Goal: Information Seeking & Learning: Check status

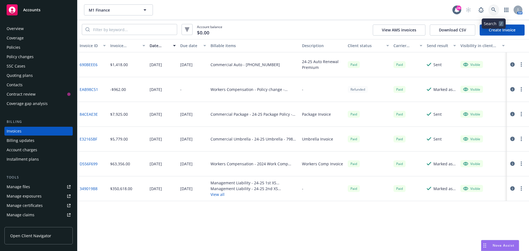
click at [492, 12] on icon at bounding box center [493, 9] width 5 height 5
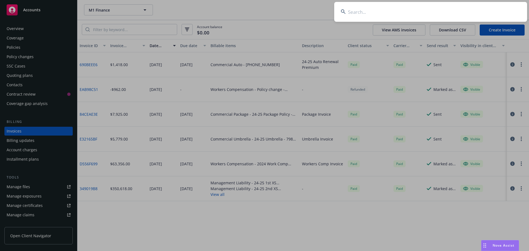
click at [467, 12] on input at bounding box center [430, 12] width 193 height 20
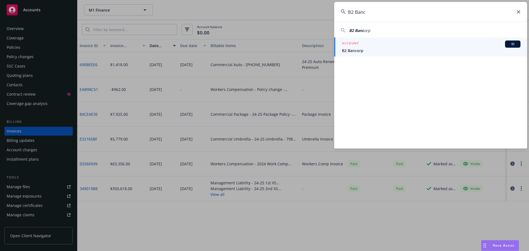
type input "B2 Banc"
click at [517, 42] on span "BI" at bounding box center [512, 44] width 11 height 5
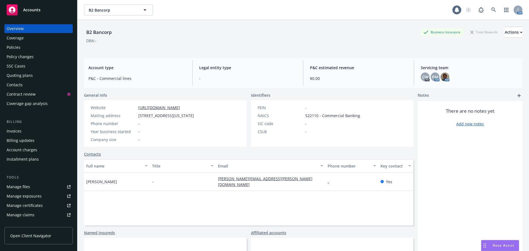
click at [288, 29] on div "B2 Bancorp Business Insurance Total Rewards Actions" at bounding box center [303, 32] width 439 height 11
click at [34, 47] on div "Policies" at bounding box center [39, 47] width 64 height 9
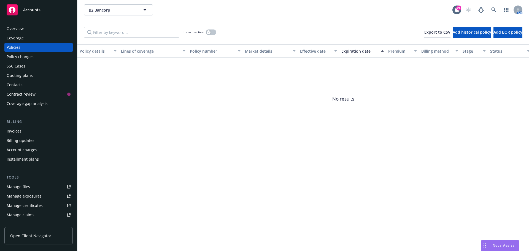
click at [284, 26] on div "Show inactive Export to CSV Add historical policy Add BOR policy" at bounding box center [303, 32] width 452 height 24
click at [212, 33] on button "button" at bounding box center [211, 32] width 10 height 6
click at [313, 24] on div "Show inactive Export to CSV Add historical policy Add BOR policy" at bounding box center [303, 32] width 452 height 24
click at [212, 31] on button "button" at bounding box center [211, 32] width 10 height 6
click at [237, 26] on div "Show inactive Export to CSV Add historical policy Add BOR policy" at bounding box center [303, 32] width 452 height 24
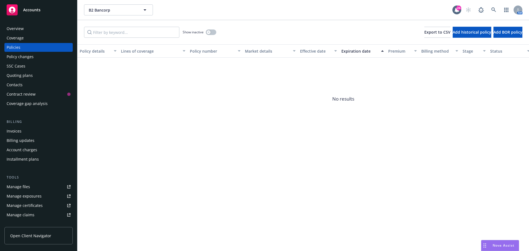
click at [26, 68] on div "SSC Cases" at bounding box center [39, 66] width 64 height 9
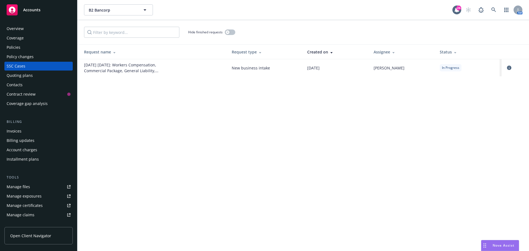
click at [285, 89] on div "B2 Bancorp B2 Bancorp 24 AM Hide finished requests Request name Request type Cr…" at bounding box center [303, 125] width 452 height 251
drag, startPoint x: 198, startPoint y: 91, endPoint x: 224, endPoint y: 38, distance: 58.6
click at [198, 91] on div "B2 Bancorp B2 Bancorp 24 AM Hide finished requests Request name Request type Cr…" at bounding box center [303, 125] width 452 height 251
click at [257, 15] on div "B2 Bancorp B2 Bancorp" at bounding box center [268, 9] width 369 height 11
click at [272, 13] on div "B2 Bancorp B2 Bancorp" at bounding box center [268, 9] width 369 height 11
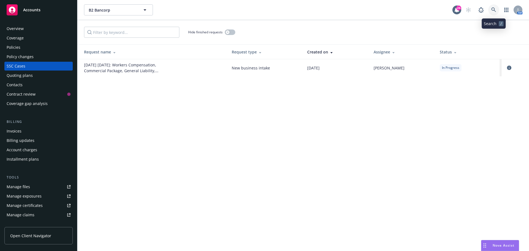
click at [498, 11] on link at bounding box center [493, 9] width 11 height 11
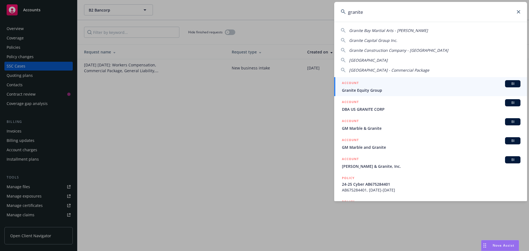
type input "granite"
click at [510, 88] on span "Granite Equity Group" at bounding box center [431, 90] width 179 height 6
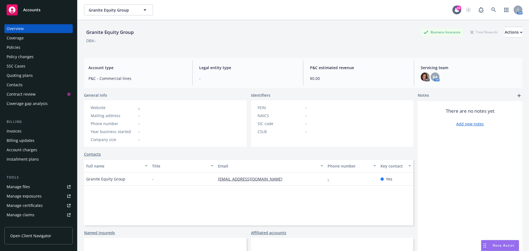
click at [300, 44] on div "Granite Equity Group Business Insurance Total Rewards Actions DBA: -" at bounding box center [303, 38] width 439 height 23
click at [491, 10] on icon at bounding box center [493, 9] width 5 height 5
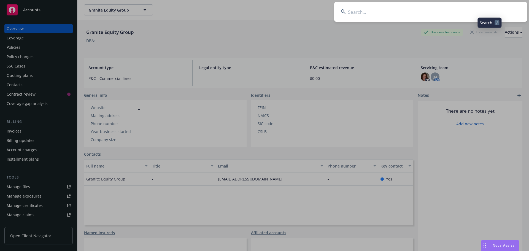
click at [478, 11] on input at bounding box center [430, 12] width 193 height 20
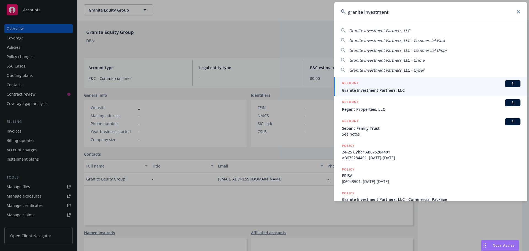
type input "granite investment"
click at [509, 81] on div "BI" at bounding box center [512, 83] width 15 height 7
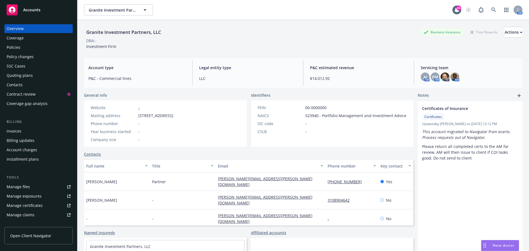
click at [332, 36] on div "Granite Investment Partners, LLC Business Insurance Total Rewards Actions" at bounding box center [303, 32] width 439 height 11
click at [34, 48] on div "Policies" at bounding box center [39, 47] width 64 height 9
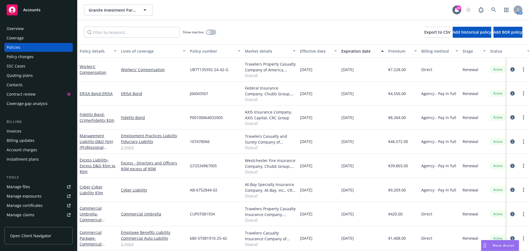
click at [232, 22] on div "Show inactive Export to CSV Add historical policy Add BOR policy" at bounding box center [303, 32] width 452 height 24
click at [339, 14] on div "Granite Investment Partners, LLC Granite Investment Partners, LLC" at bounding box center [268, 9] width 369 height 11
click at [45, 65] on div "SSC Cases" at bounding box center [39, 66] width 64 height 9
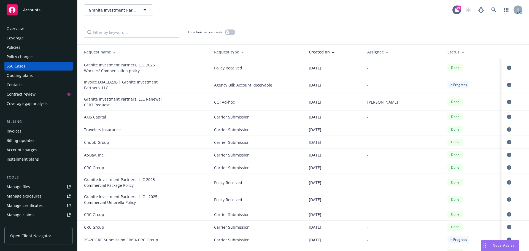
click at [109, 71] on div "Granite Investment Partners, LLC 2025 Workers' Compensation policy" at bounding box center [125, 68] width 83 height 12
click at [507, 66] on icon "circleInformation" at bounding box center [509, 68] width 4 height 4
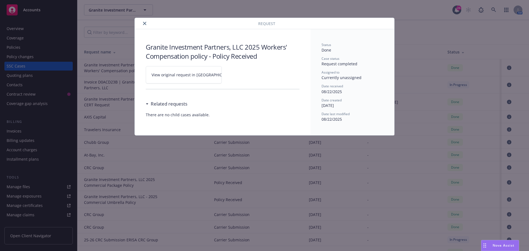
click at [198, 71] on link "View original request in [GEOGRAPHIC_DATA]" at bounding box center [184, 74] width 76 height 17
click at [143, 21] on button "close" at bounding box center [144, 23] width 7 height 7
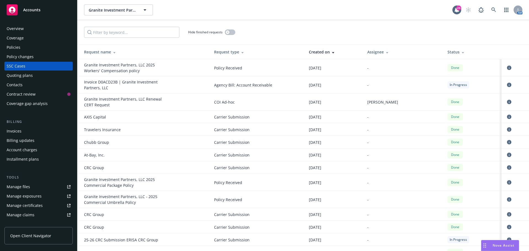
click at [181, 13] on div "Granite Investment Partners, LLC Granite Investment Partners, LLC" at bounding box center [268, 9] width 369 height 11
click at [282, 10] on div "Granite Investment Partners, LLC Granite Investment Partners, LLC" at bounding box center [268, 9] width 369 height 11
click at [507, 68] on icon "circleInformation" at bounding box center [509, 68] width 4 height 4
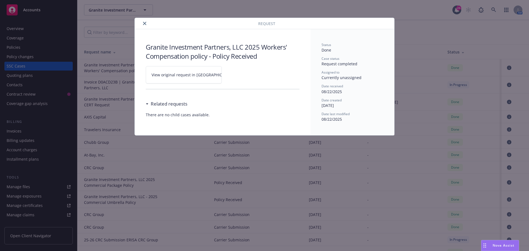
click at [181, 74] on span "View original request in [GEOGRAPHIC_DATA]" at bounding box center [194, 75] width 84 height 6
